Goal: Task Accomplishment & Management: Complete application form

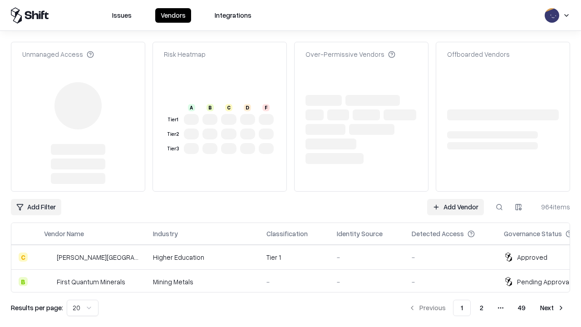
click at [455, 199] on link "Add Vendor" at bounding box center [455, 207] width 57 height 16
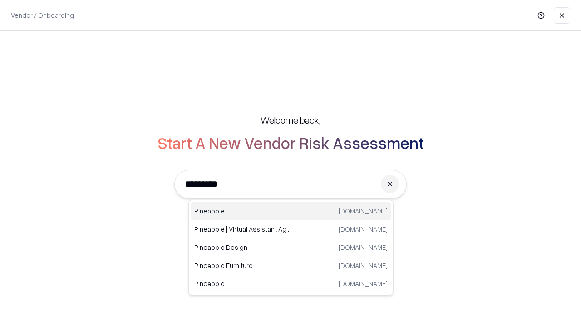
click at [291, 211] on div "Pineapple pineappleenergy.com" at bounding box center [291, 211] width 201 height 18
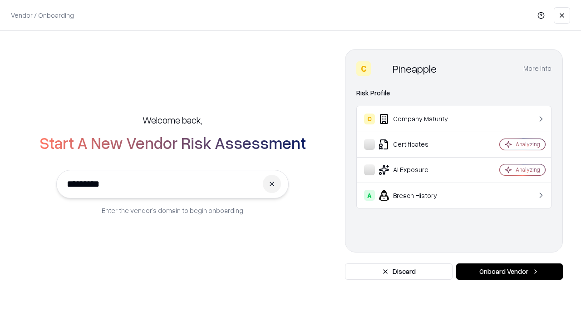
type input "*********"
click at [510, 272] on button "Onboard Vendor" at bounding box center [509, 271] width 107 height 16
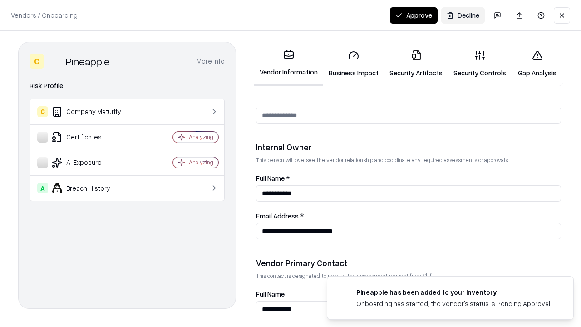
scroll to position [470, 0]
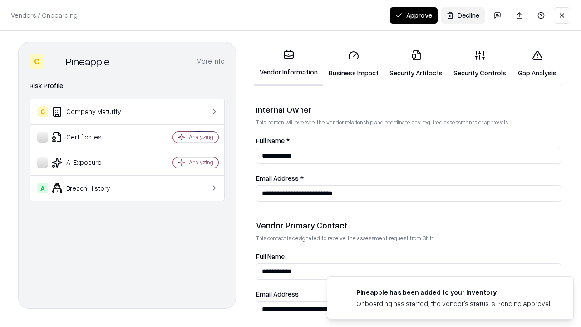
click at [416, 64] on link "Security Artifacts" at bounding box center [416, 64] width 64 height 42
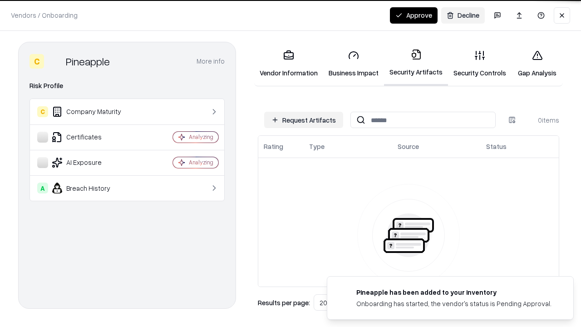
click at [304, 120] on button "Request Artifacts" at bounding box center [303, 120] width 79 height 16
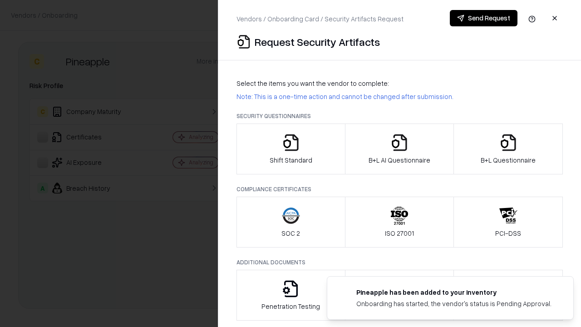
click at [508, 149] on icon "button" at bounding box center [509, 143] width 18 height 18
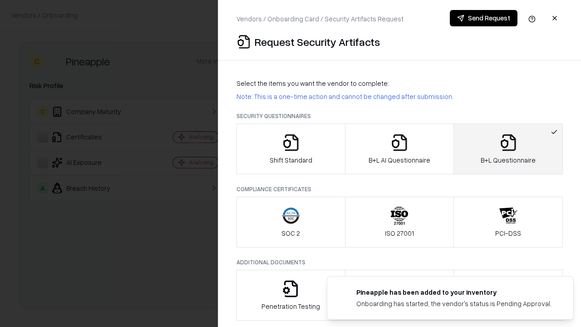
click at [399, 149] on icon "button" at bounding box center [400, 143] width 18 height 18
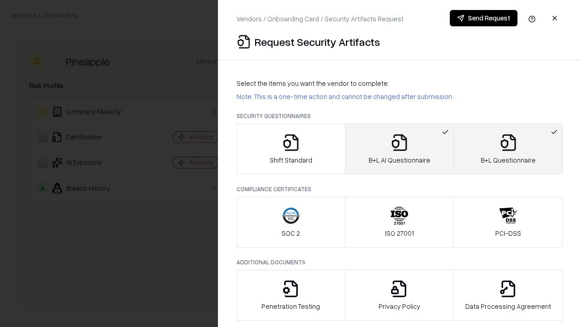
click at [484, 18] on button "Send Request" at bounding box center [484, 18] width 68 height 16
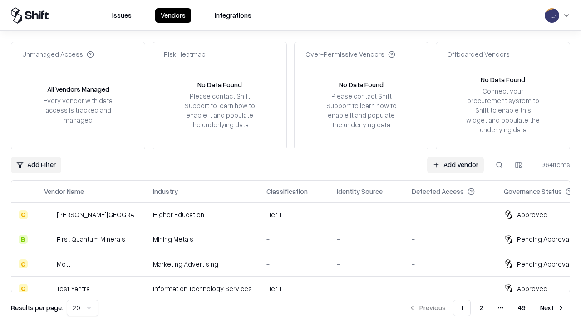
click at [500, 164] on button at bounding box center [499, 165] width 16 height 16
type input "*********"
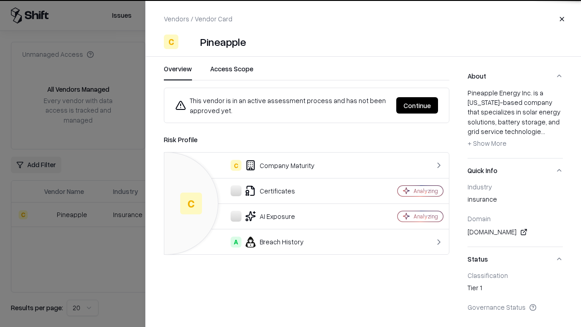
click at [417, 105] on button "Continue" at bounding box center [417, 105] width 42 height 16
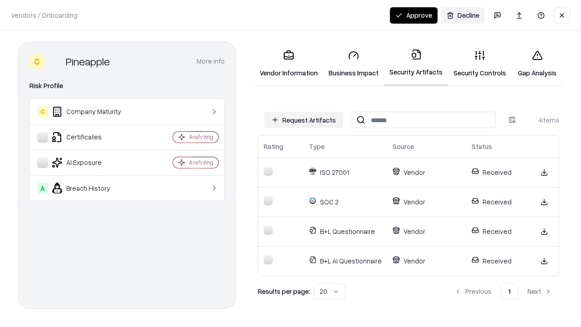
click at [414, 15] on button "Approve" at bounding box center [414, 15] width 48 height 16
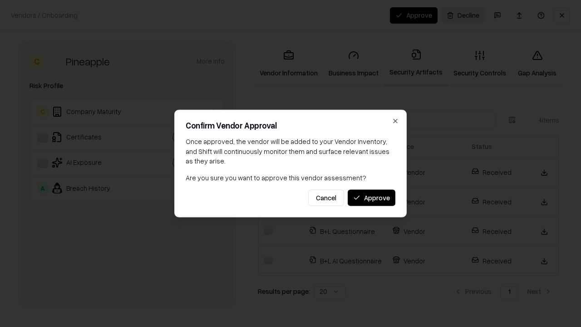
click at [371, 198] on button "Approve" at bounding box center [372, 197] width 48 height 16
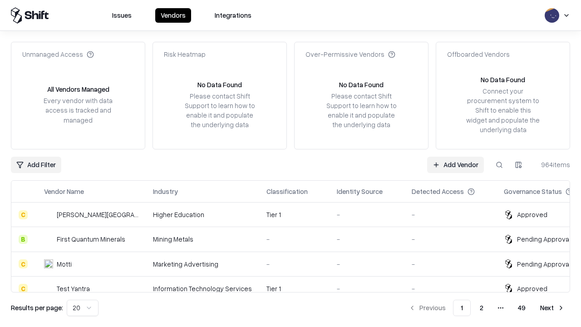
type input "*********"
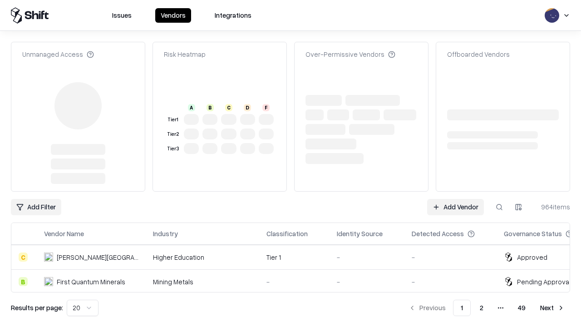
click at [455, 199] on link "Add Vendor" at bounding box center [455, 207] width 57 height 16
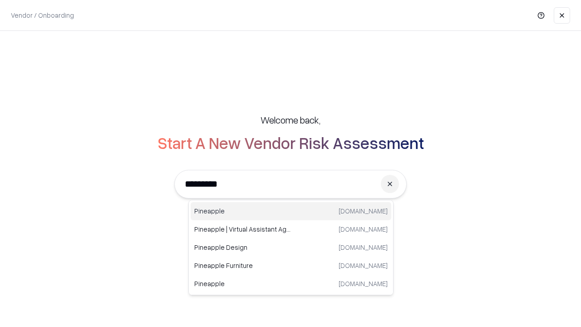
click at [291, 211] on div "Pineapple [DOMAIN_NAME]" at bounding box center [291, 211] width 201 height 18
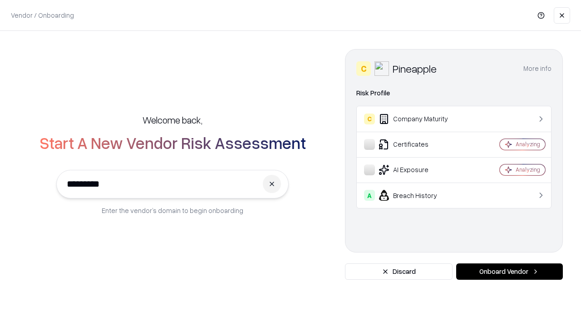
type input "*********"
click at [510, 272] on button "Onboard Vendor" at bounding box center [509, 271] width 107 height 16
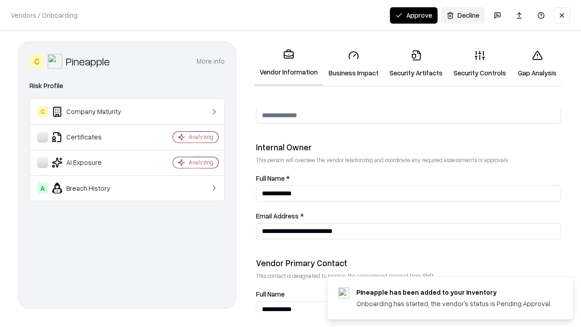
scroll to position [470, 0]
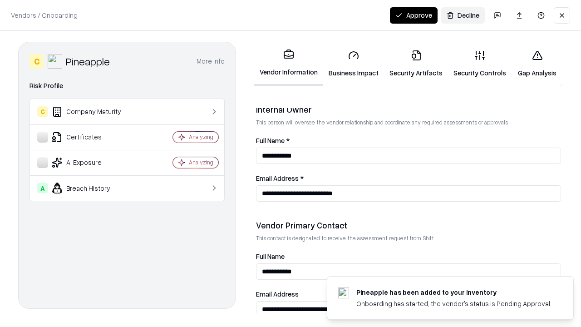
click at [414, 15] on button "Approve" at bounding box center [414, 15] width 48 height 16
